Goal: Find specific page/section: Find specific page/section

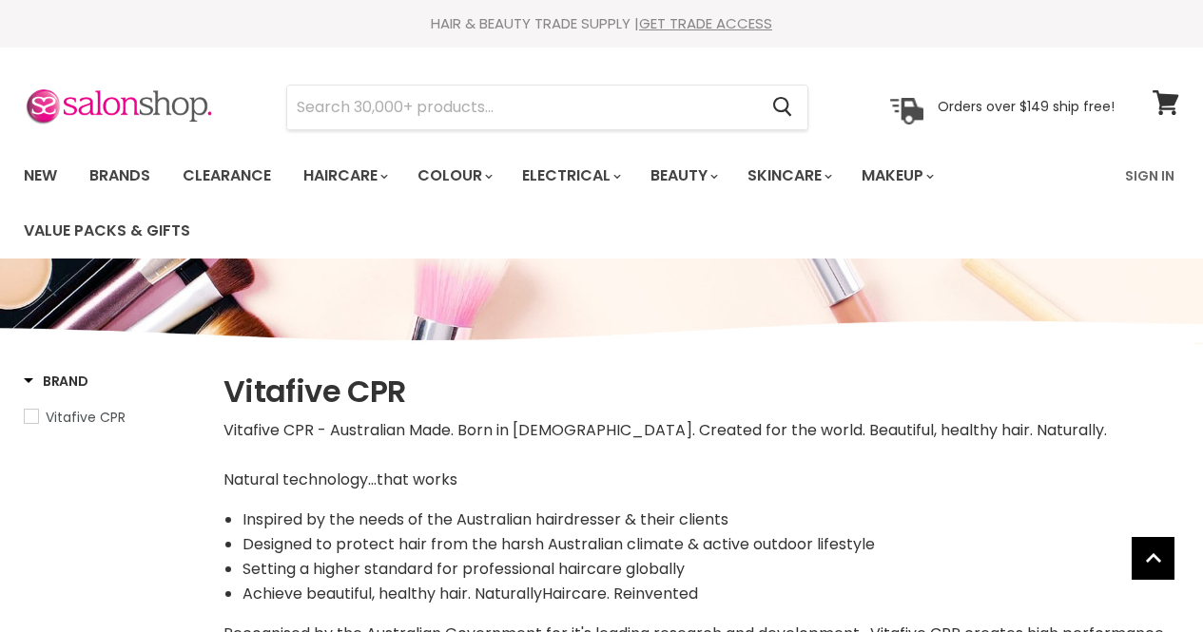
select select "manual"
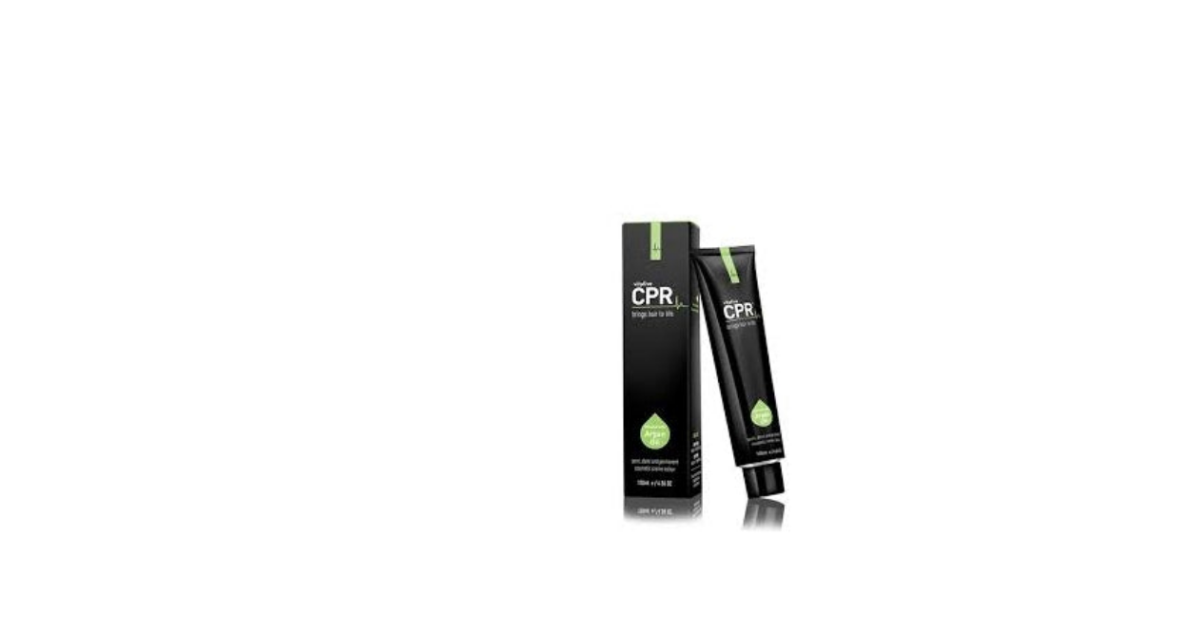
scroll to position [3942, 0]
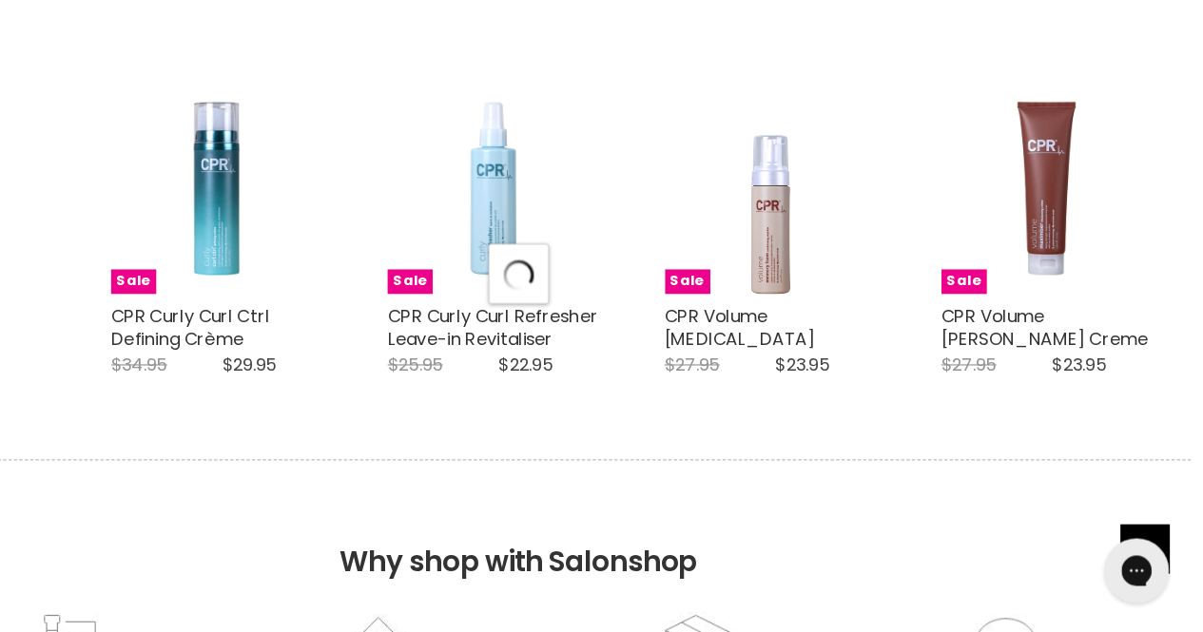
select select "manual"
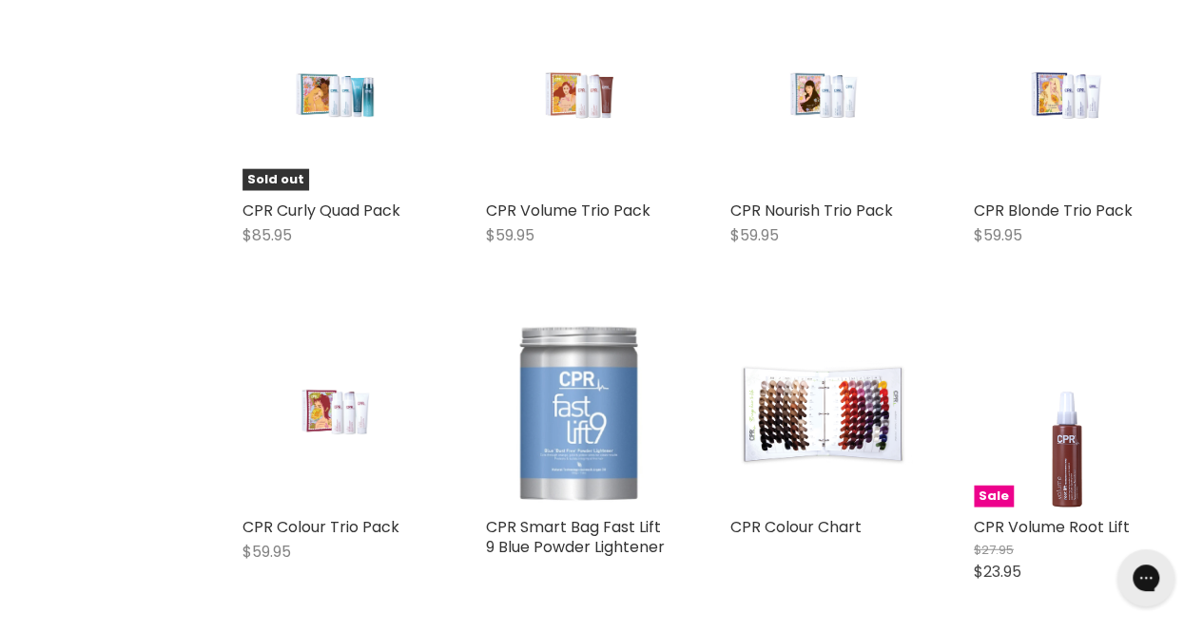
scroll to position [5818, 0]
